Goal: Information Seeking & Learning: Learn about a topic

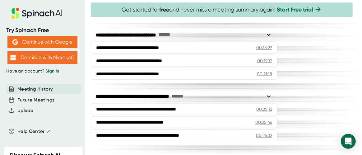
scroll to position [559, 0]
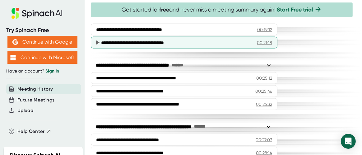
click at [131, 46] on div "**********" at bounding box center [176, 42] width 151 height 6
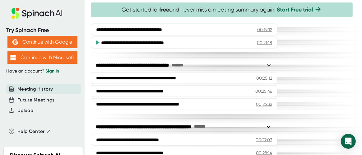
click at [96, 45] on icon at bounding box center [97, 42] width 3 height 4
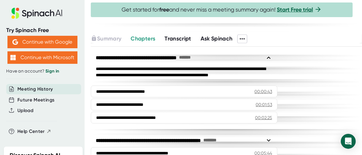
scroll to position [186, 0]
